Goal: Information Seeking & Learning: Learn about a topic

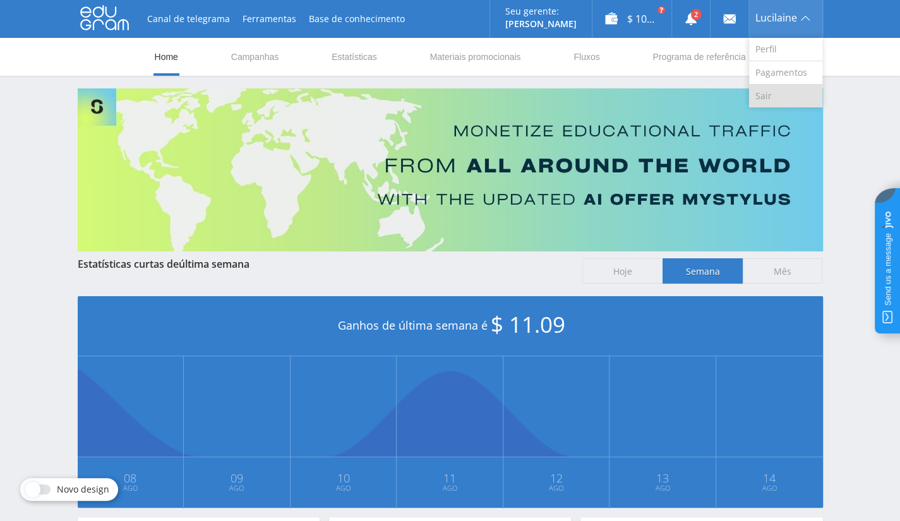
click at [783, 95] on link "Sair" at bounding box center [785, 96] width 73 height 23
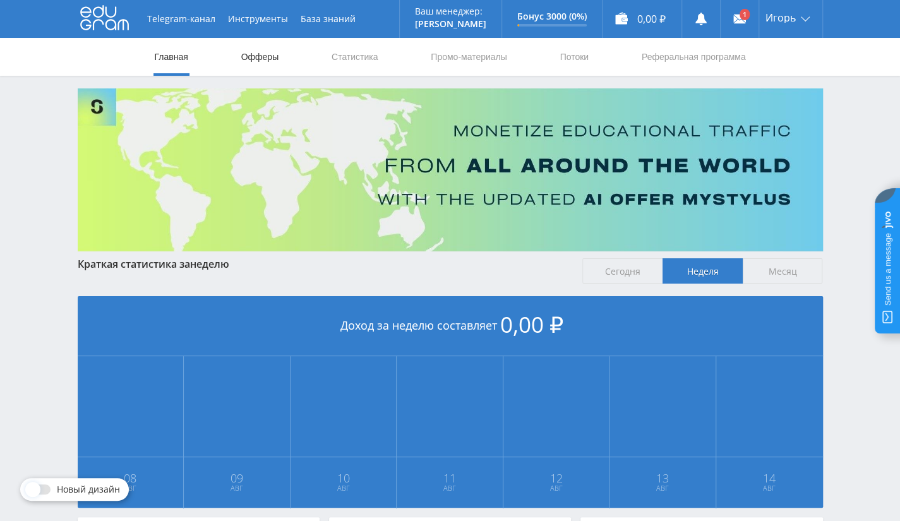
click at [255, 57] on link "Офферы" at bounding box center [260, 57] width 40 height 38
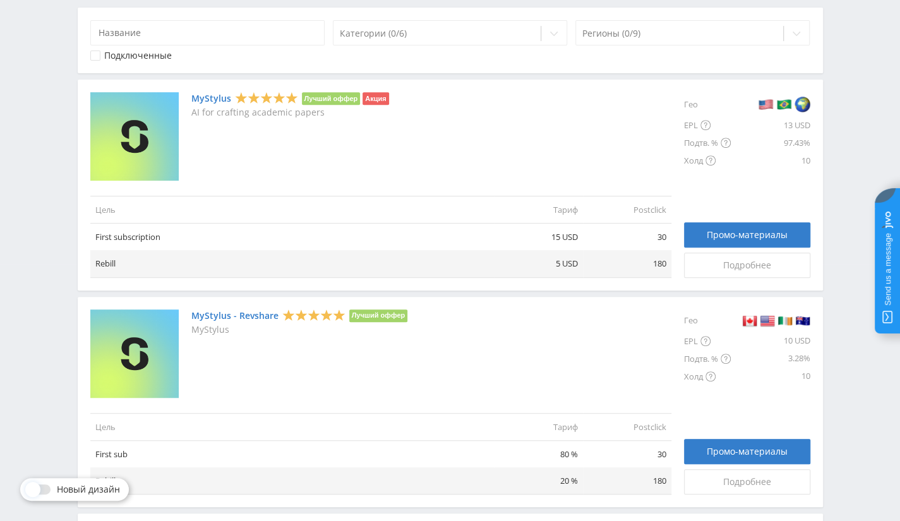
scroll to position [316, 0]
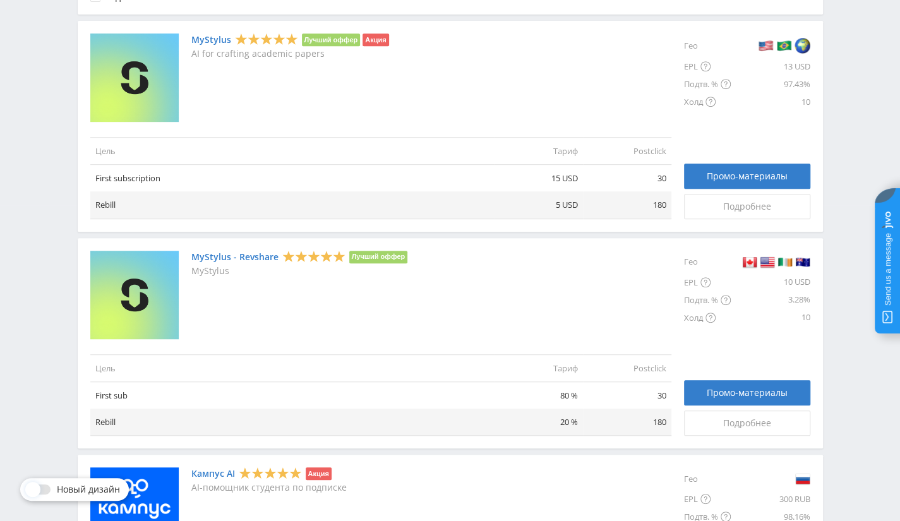
click at [561, 393] on td "80 %" at bounding box center [539, 395] width 88 height 27
click at [574, 395] on td "80 %" at bounding box center [539, 395] width 88 height 27
click at [569, 390] on td "80 %" at bounding box center [539, 395] width 88 height 27
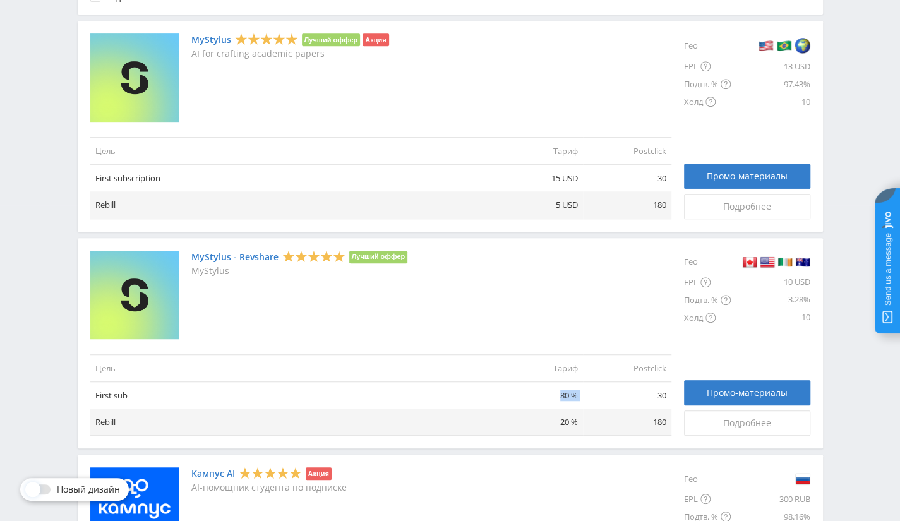
click at [569, 390] on td "80 %" at bounding box center [539, 395] width 88 height 27
copy td "80 %"
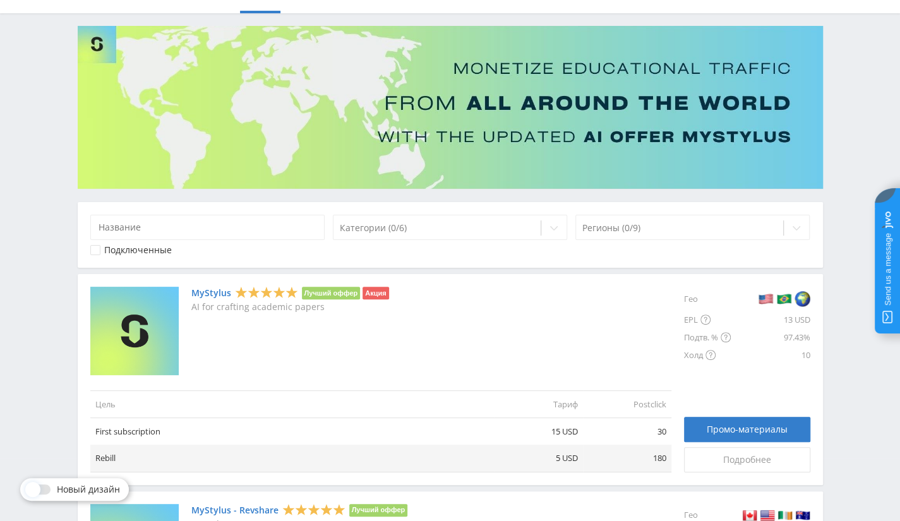
scroll to position [0, 0]
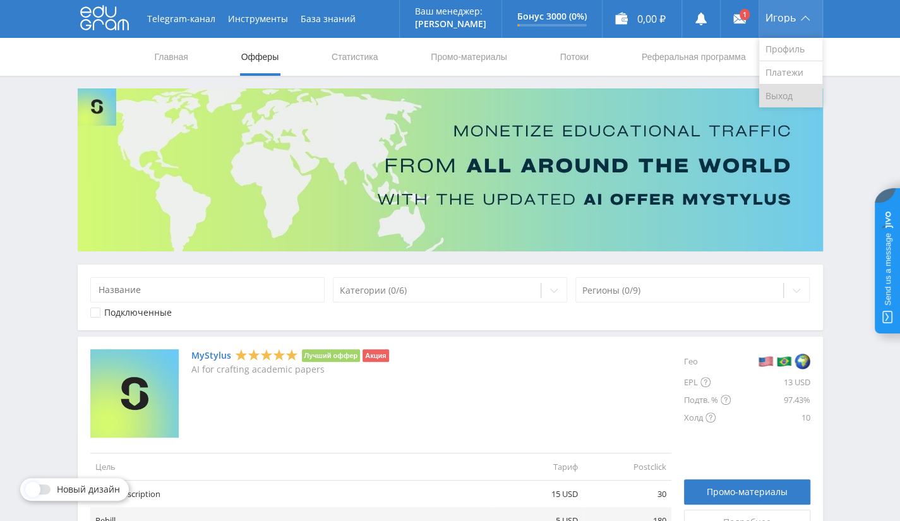
click at [788, 95] on link "Выход" at bounding box center [790, 96] width 63 height 23
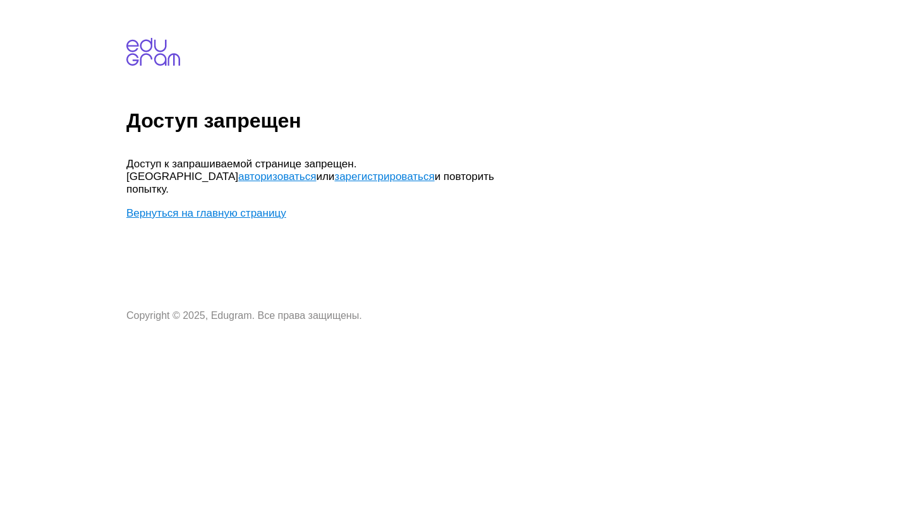
click at [238, 207] on link "Вернуться на главную страницу" at bounding box center [206, 213] width 160 height 12
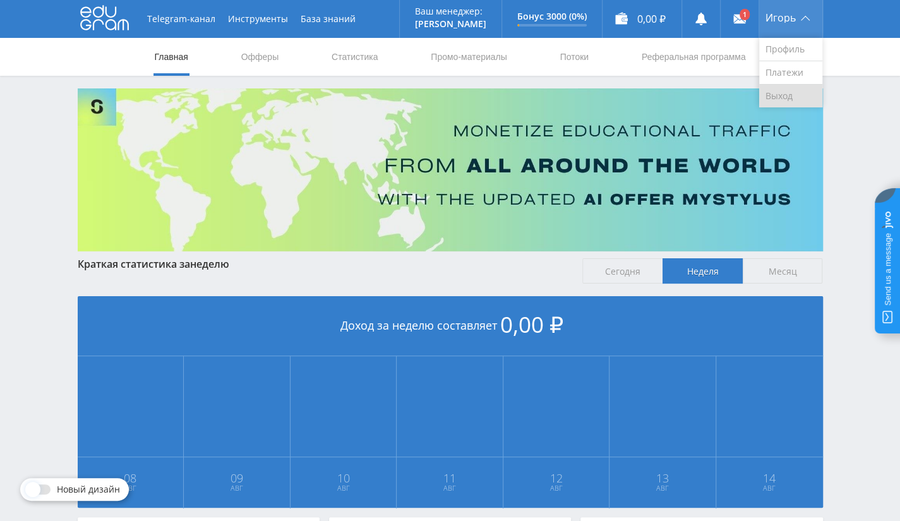
click at [789, 99] on link "Выход" at bounding box center [790, 96] width 63 height 23
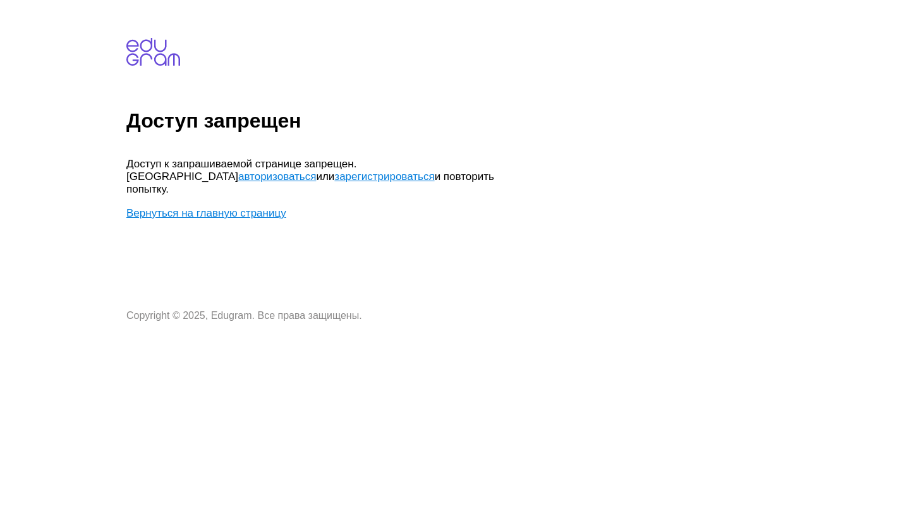
click at [207, 207] on link "Вернуться на главную страницу" at bounding box center [206, 213] width 160 height 12
click at [241, 207] on link "Вернуться на главную страницу" at bounding box center [206, 213] width 160 height 12
click at [238, 207] on link "Вернуться на главную страницу" at bounding box center [206, 213] width 160 height 12
click at [316, 171] on link "авторизоваться" at bounding box center [277, 177] width 78 height 12
